Goal: Transaction & Acquisition: Purchase product/service

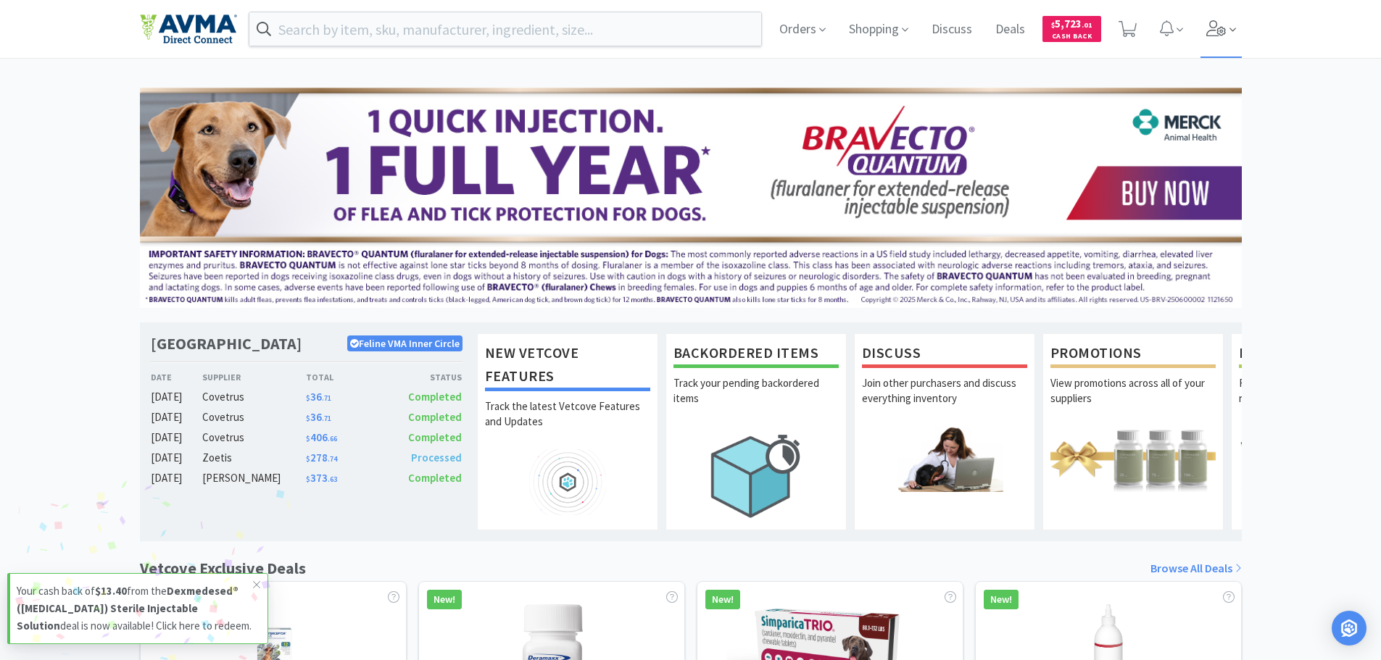
click at [1217, 22] on icon at bounding box center [1216, 28] width 20 height 16
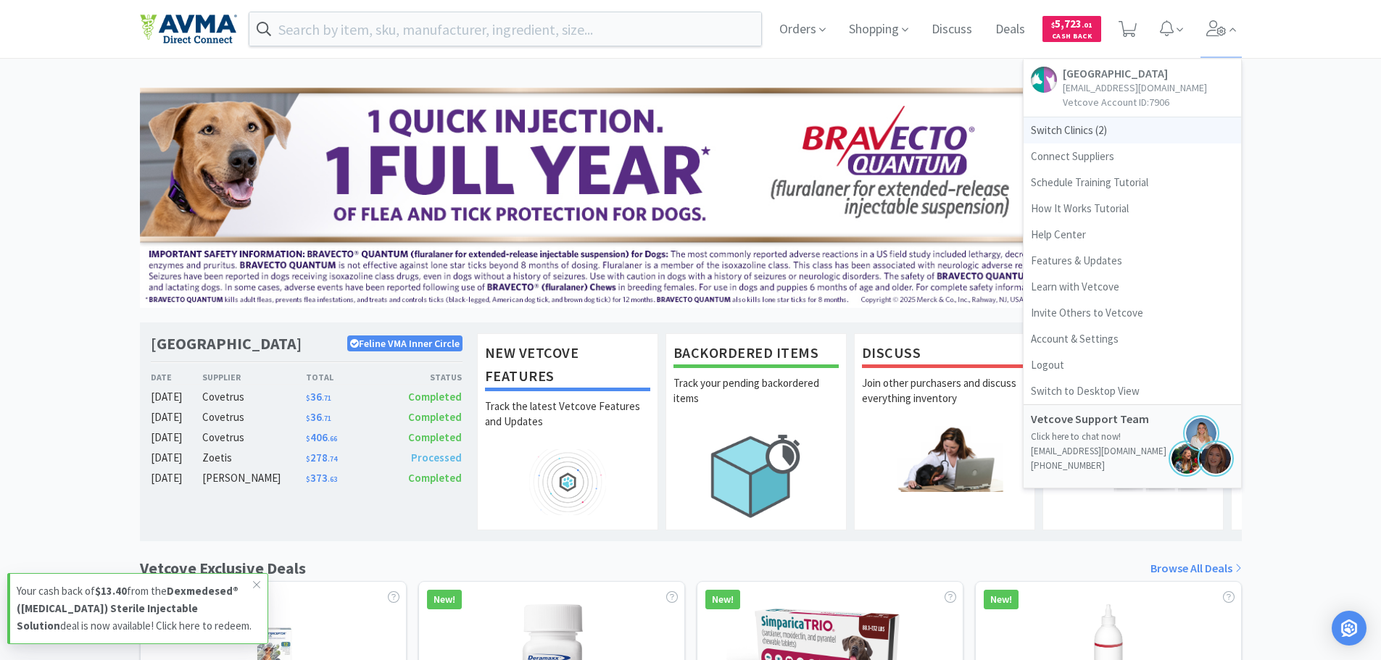
click at [1092, 134] on span "Switch Clinics ( 2 )" at bounding box center [1131, 130] width 217 height 26
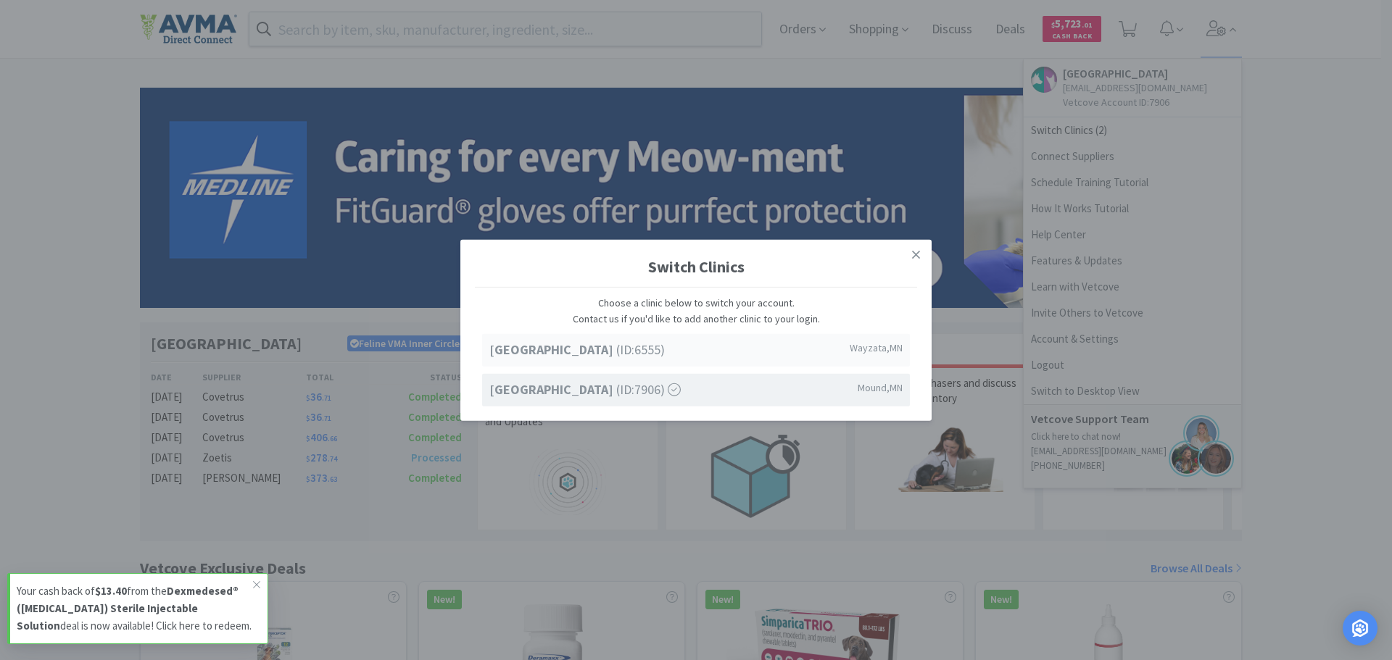
click at [616, 343] on strong "[GEOGRAPHIC_DATA]" at bounding box center [552, 349] width 127 height 17
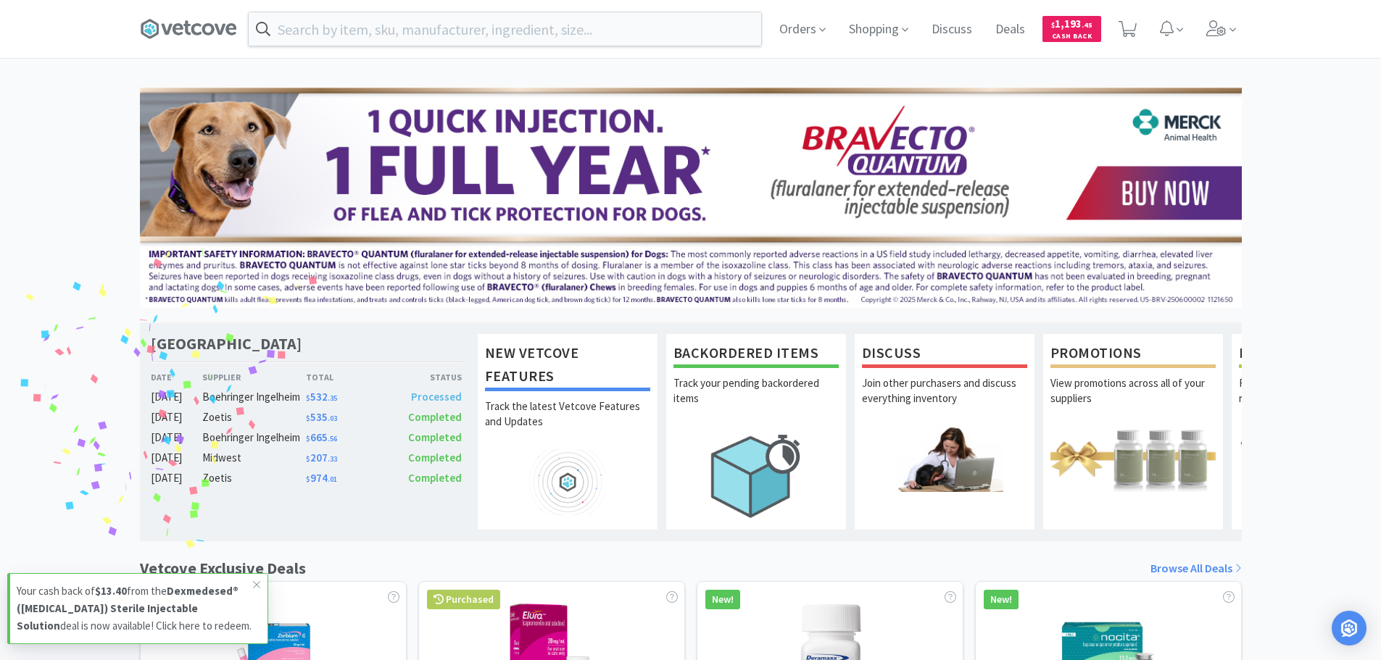
click at [386, 21] on input "text" at bounding box center [505, 28] width 512 height 33
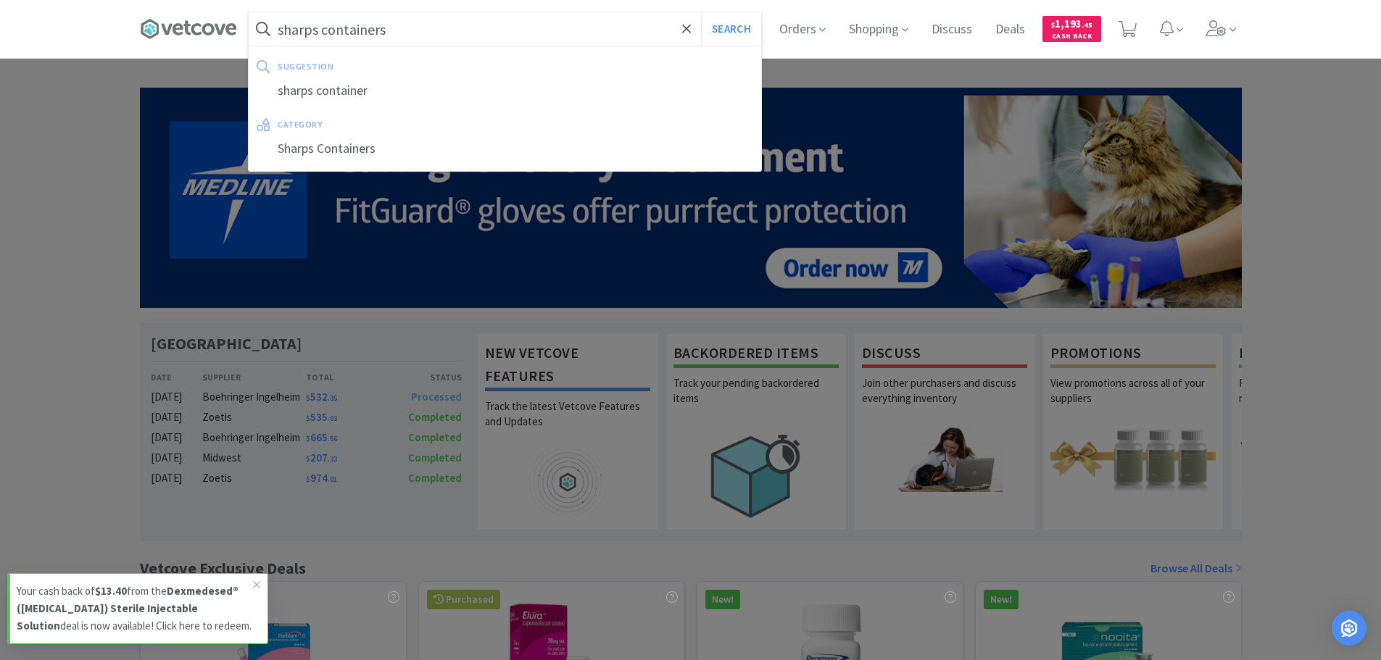
type input "sharps containers"
click at [701, 12] on button "Search" at bounding box center [731, 28] width 60 height 33
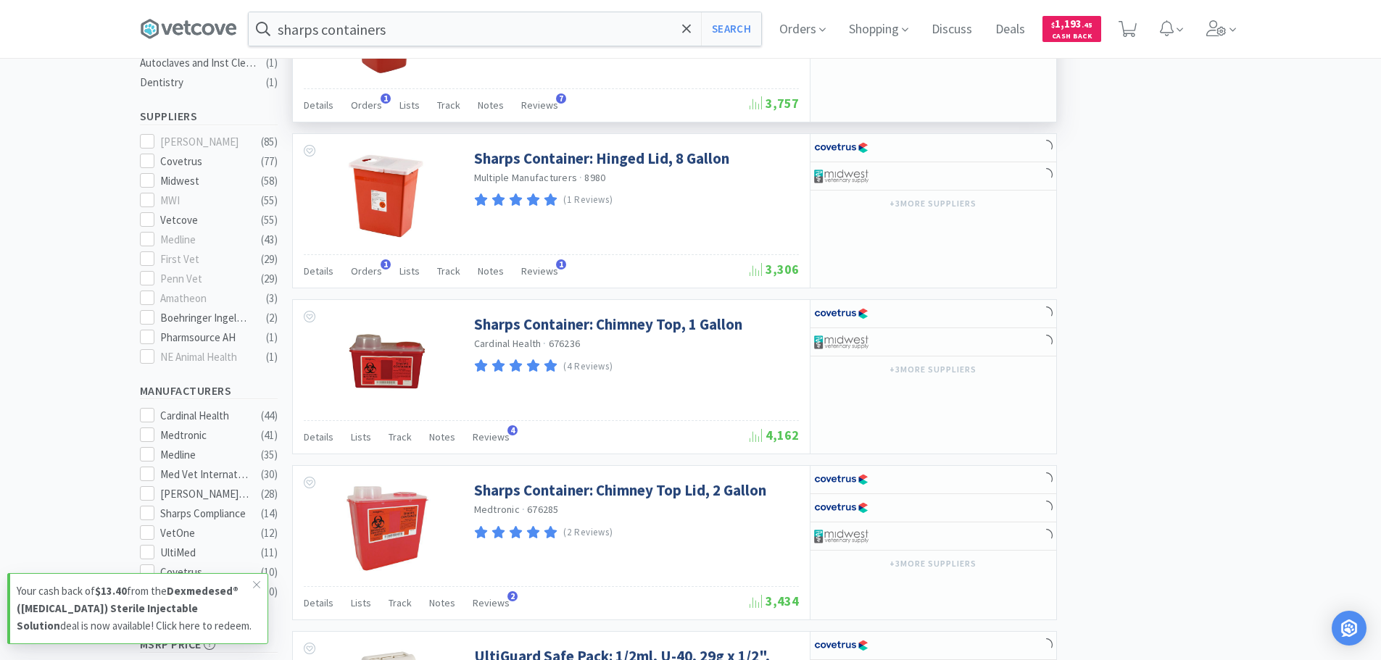
scroll to position [507, 0]
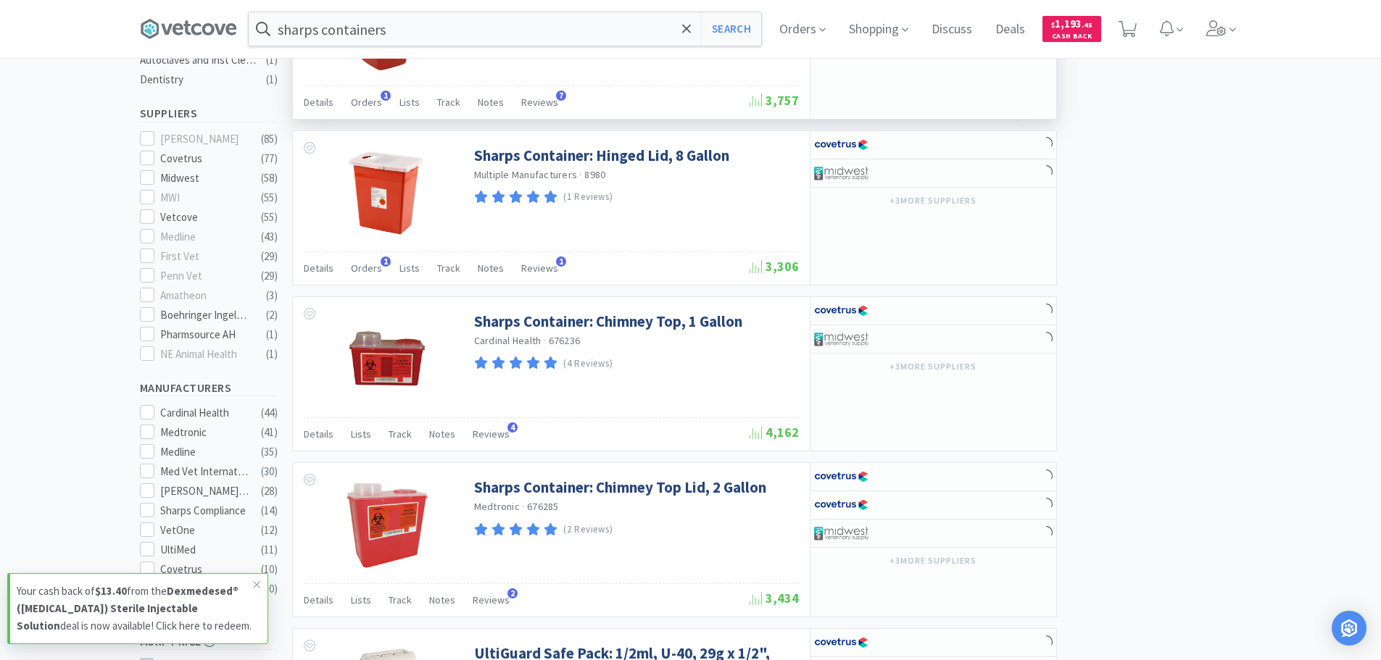
select select "1"
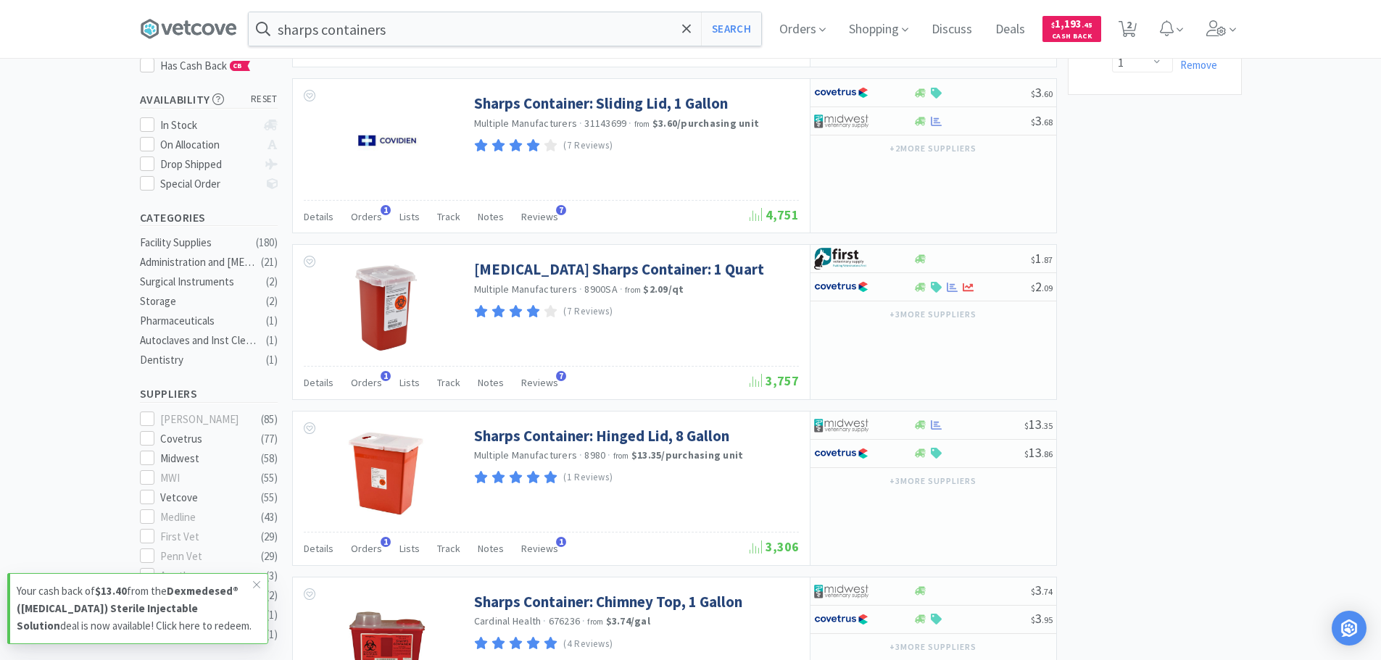
scroll to position [72, 0]
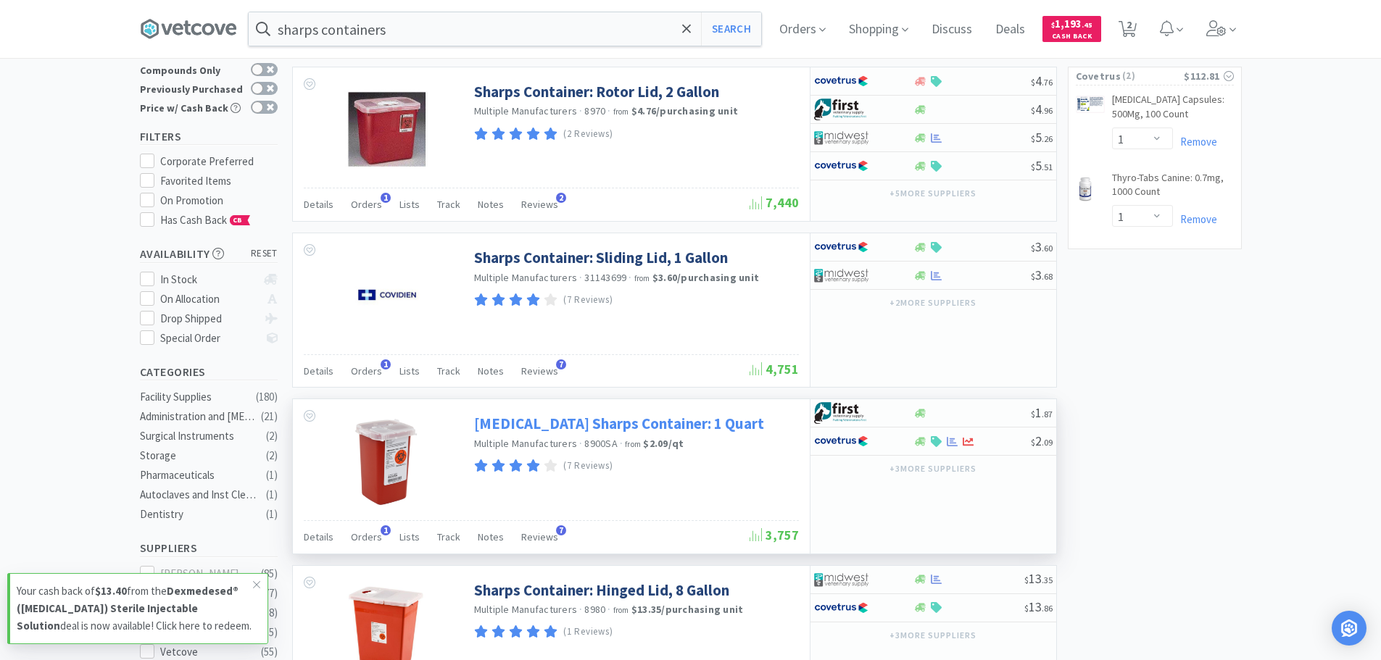
click at [550, 425] on link "[MEDICAL_DATA] Sharps Container: 1 Quart" at bounding box center [619, 424] width 290 height 20
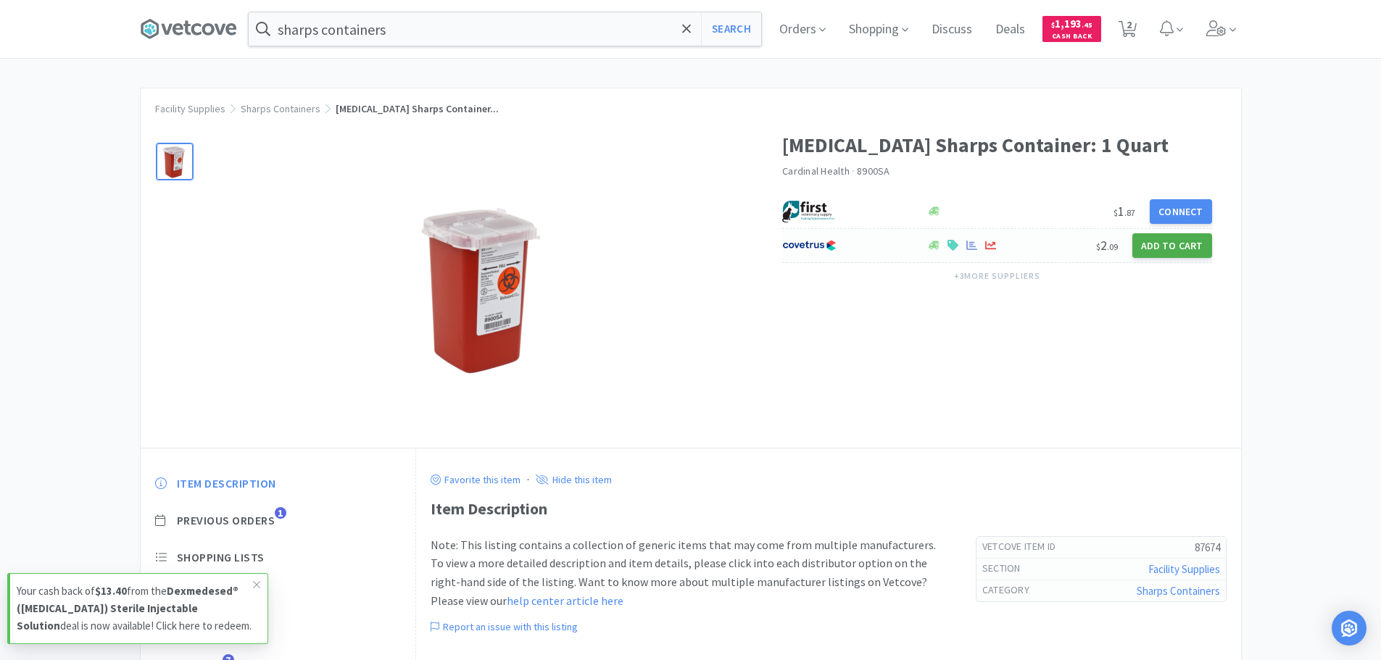
click at [1168, 244] on button "Add to Cart" at bounding box center [1172, 245] width 80 height 25
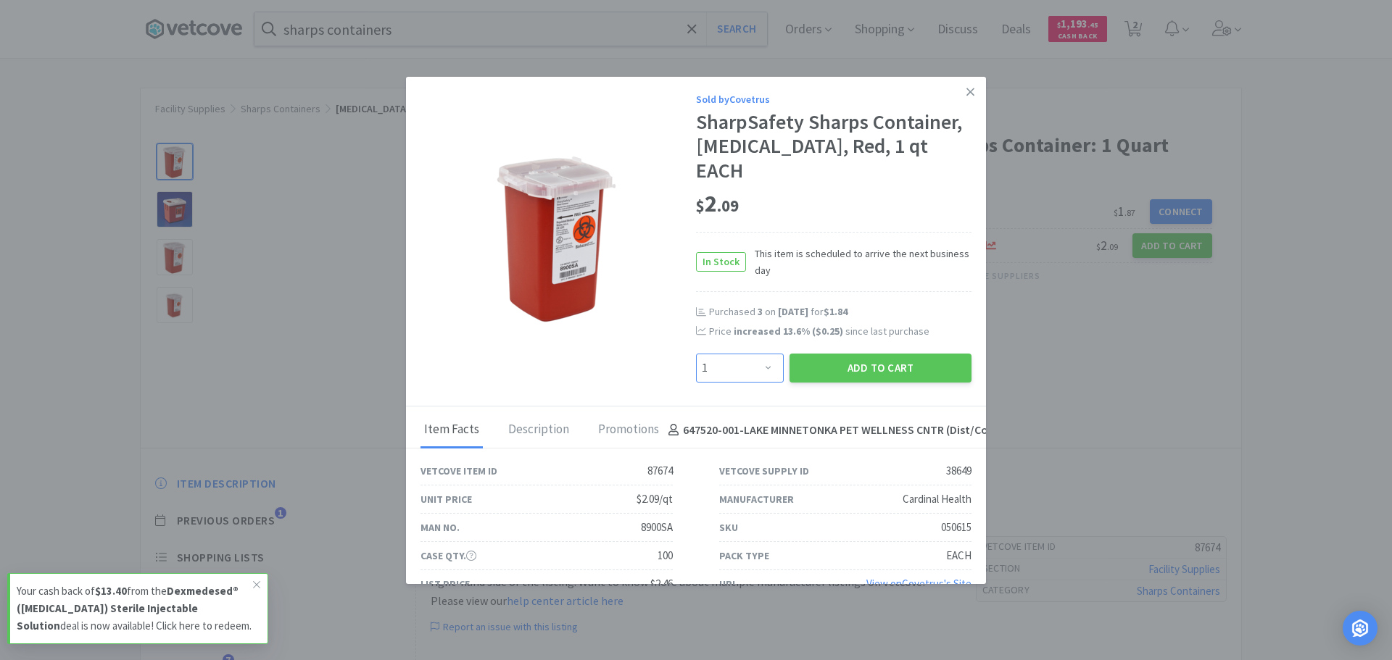
click at [756, 354] on select "Enter Quantity 1 2 3 4 5 6 7 8 9 10 11 12 13 14 15 16 17 18 19 20 Enter Quantity" at bounding box center [740, 368] width 88 height 29
select select "4"
click at [696, 354] on select "Enter Quantity 1 2 3 4 5 6 7 8 9 10 11 12 13 14 15 16 17 18 19 20 Enter Quantity" at bounding box center [740, 368] width 88 height 29
click at [849, 354] on button "Add to Cart" at bounding box center [880, 368] width 182 height 29
